Goal: Transaction & Acquisition: Purchase product/service

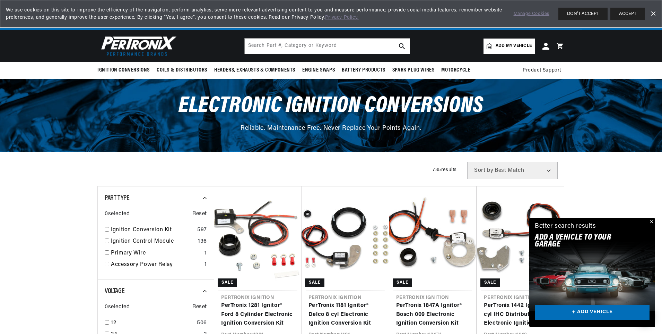
scroll to position [0, 371]
click at [252, 43] on input "text" at bounding box center [327, 45] width 165 height 15
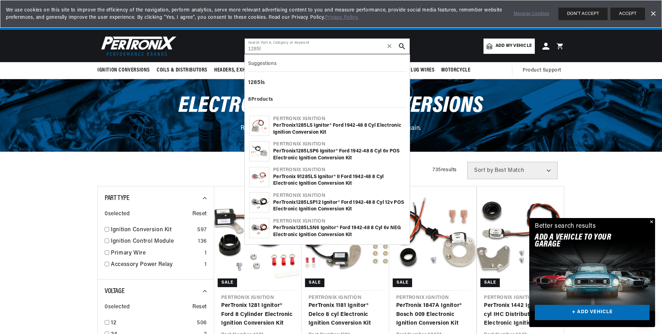
scroll to position [0, 741]
type input "1285ls"
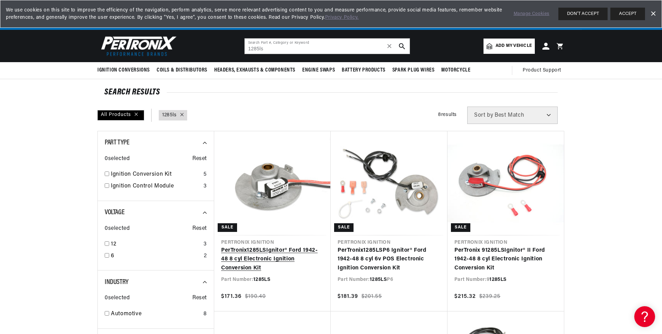
click at [260, 248] on link "PerTronix 1285LS Ignitor® Ford 1942-48 8 cyl Electronic Ignition Conversion Kit" at bounding box center [272, 259] width 103 height 27
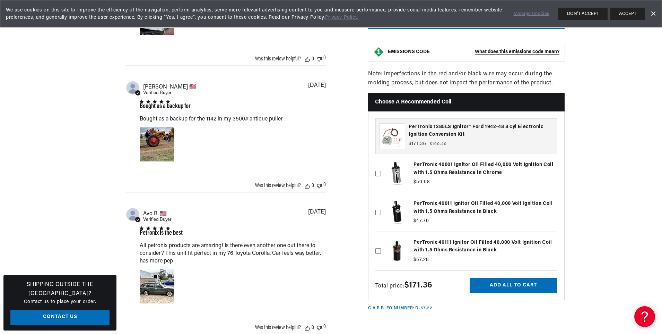
scroll to position [0, 371]
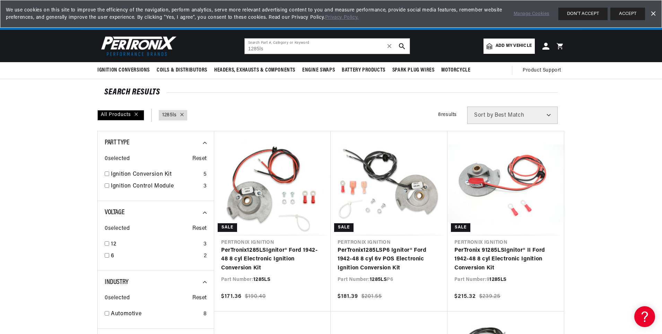
scroll to position [0, 741]
click at [264, 49] on input "1285ls" at bounding box center [327, 45] width 165 height 15
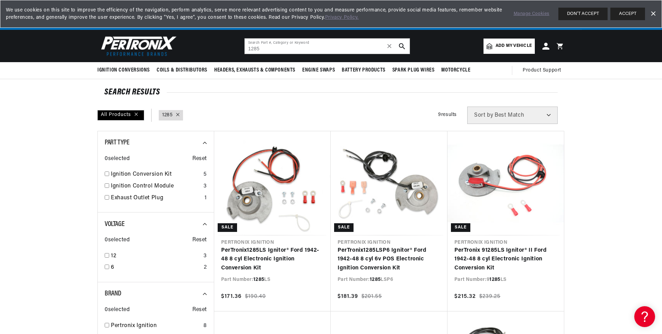
scroll to position [0, 371]
drag, startPoint x: 261, startPoint y: 50, endPoint x: 234, endPoint y: 52, distance: 27.1
click at [234, 52] on header "BETTER SEARCH RESULTS Add your vehicle's year, make, and model to find parts be…" at bounding box center [331, 46] width 502 height 32
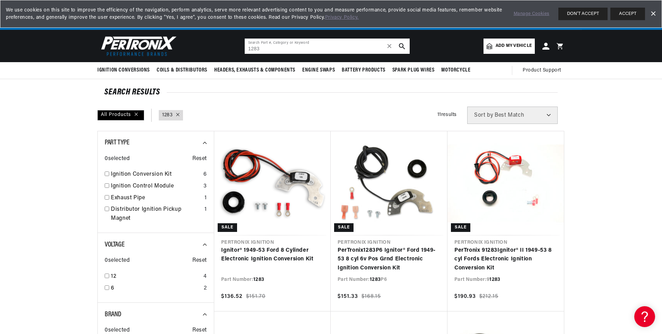
scroll to position [0, 741]
drag, startPoint x: 261, startPoint y: 49, endPoint x: 239, endPoint y: 49, distance: 21.8
click at [239, 49] on header "BETTER SEARCH RESULTS Add your vehicle's year, make, and model to find parts be…" at bounding box center [331, 46] width 502 height 32
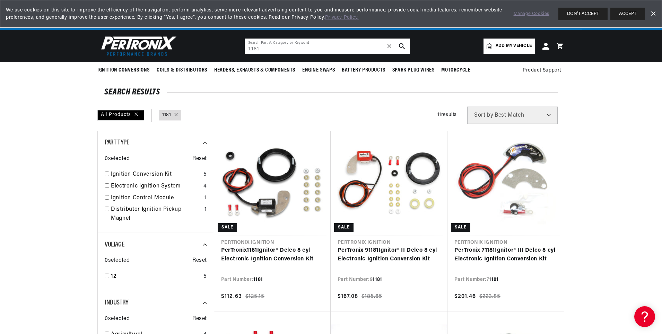
scroll to position [0, 741]
drag, startPoint x: 264, startPoint y: 48, endPoint x: 233, endPoint y: 51, distance: 31.4
click at [233, 51] on header "BETTER SEARCH RESULTS Add your vehicle's year, make, and model to find parts be…" at bounding box center [331, 46] width 502 height 32
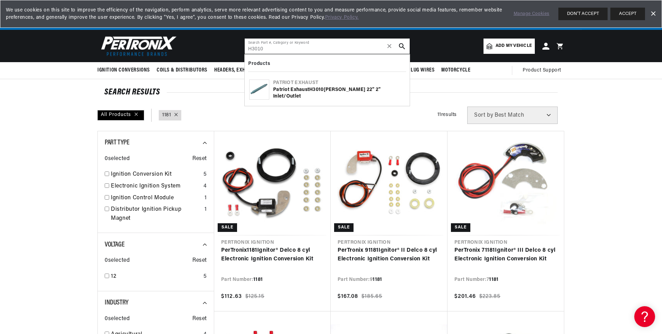
type input "H3010"
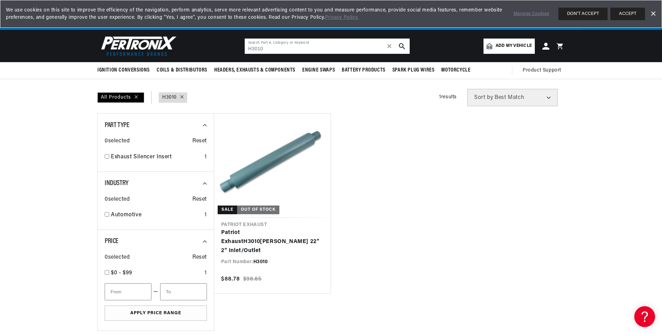
scroll to position [0, 741]
